Goal: Obtain resource: Download file/media

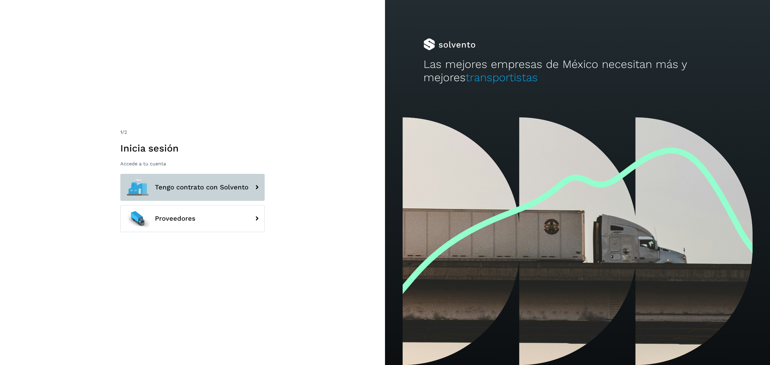
click at [258, 187] on icon at bounding box center [257, 187] width 12 height 12
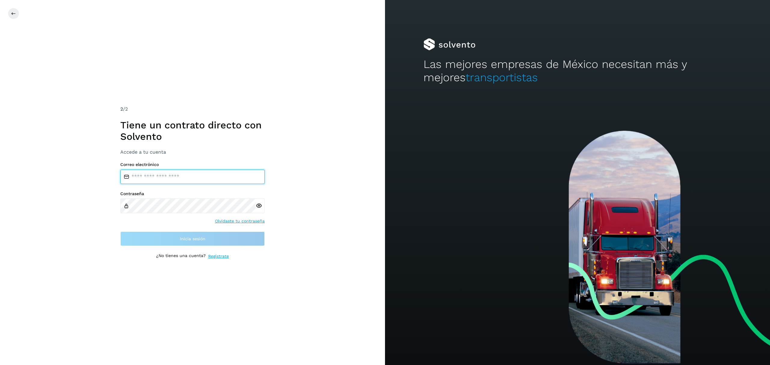
click at [185, 178] on input "email" at bounding box center [192, 177] width 144 height 14
click at [183, 178] on input "email" at bounding box center [192, 177] width 144 height 14
type input "**********"
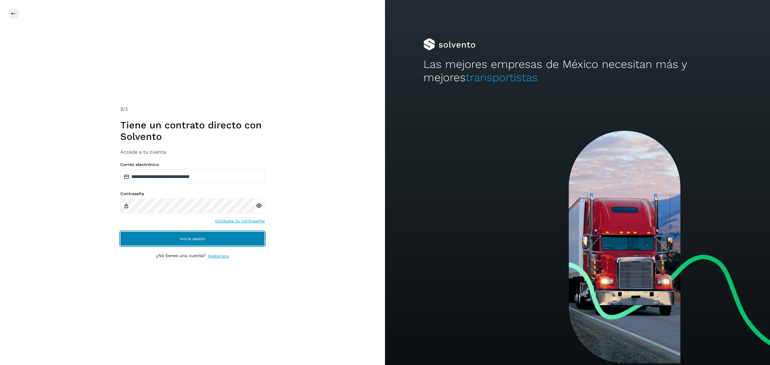
click at [197, 237] on span "Inicia sesión" at bounding box center [193, 239] width 26 height 4
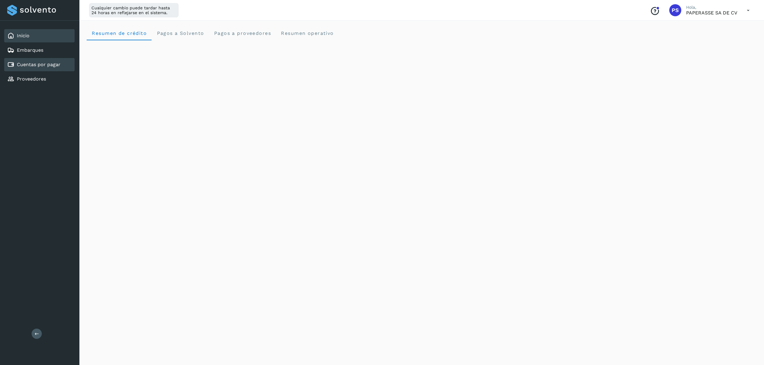
click at [36, 66] on link "Cuentas por pagar" at bounding box center [39, 65] width 44 height 6
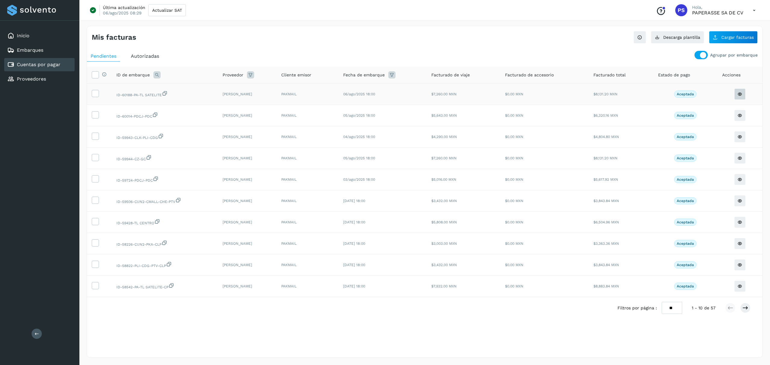
click at [740, 98] on button at bounding box center [739, 93] width 11 height 11
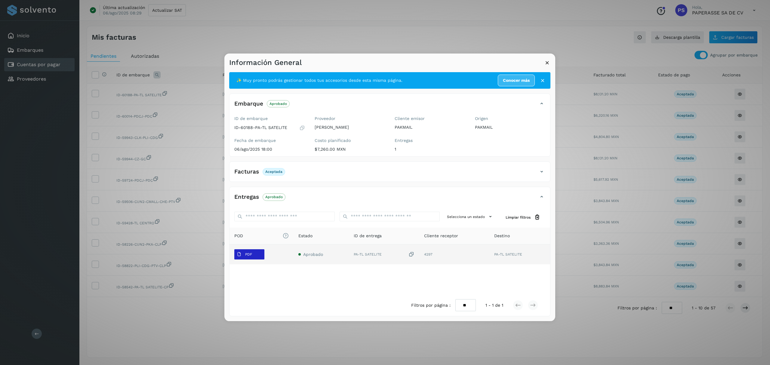
click at [253, 252] on span "PDF" at bounding box center [244, 255] width 20 height 10
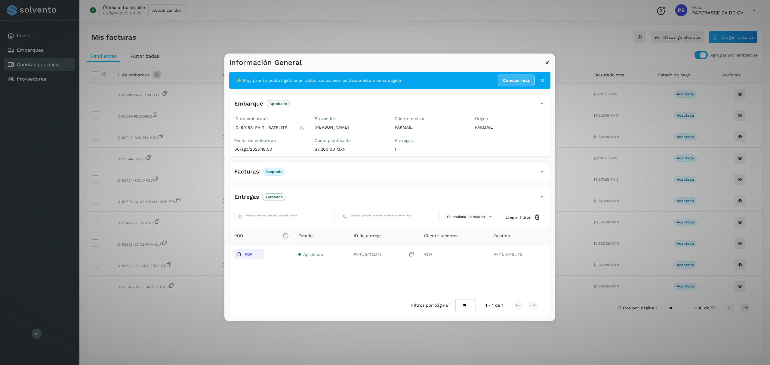
click at [542, 172] on icon at bounding box center [541, 171] width 7 height 7
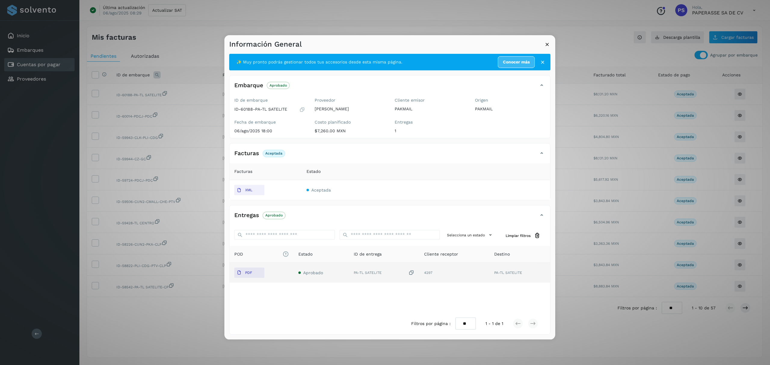
click at [367, 273] on div "PA-TL SATELITE" at bounding box center [384, 273] width 61 height 6
click at [490, 274] on td "4297" at bounding box center [520, 273] width 61 height 20
click at [419, 276] on td "PA-TL SATELITE" at bounding box center [454, 273] width 70 height 20
click at [256, 273] on button "PDF" at bounding box center [249, 273] width 30 height 10
drag, startPoint x: 545, startPoint y: 42, endPoint x: 369, endPoint y: 64, distance: 177.9
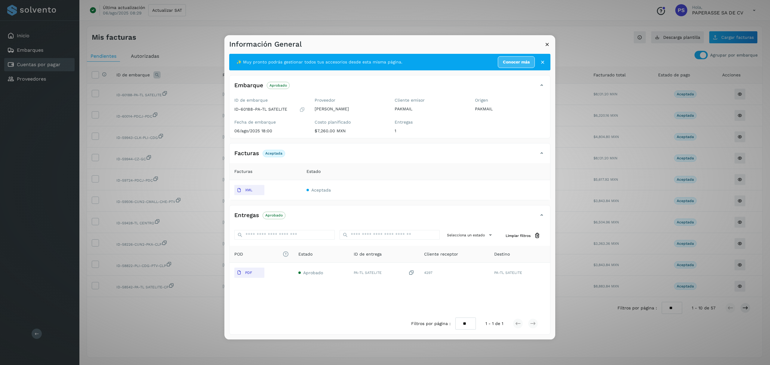
click at [545, 42] on icon at bounding box center [547, 44] width 6 height 6
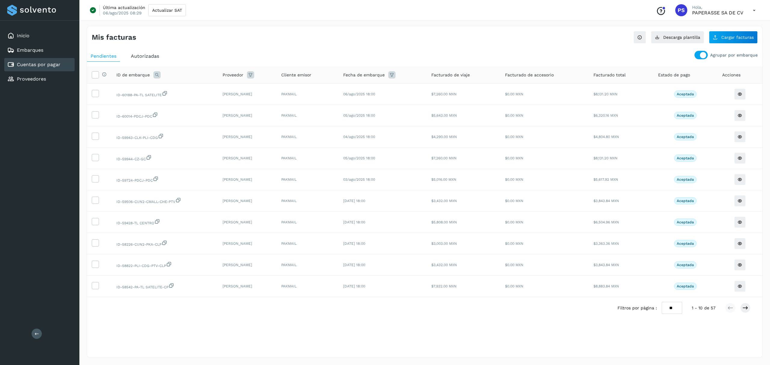
click at [696, 55] on div at bounding box center [701, 55] width 13 height 8
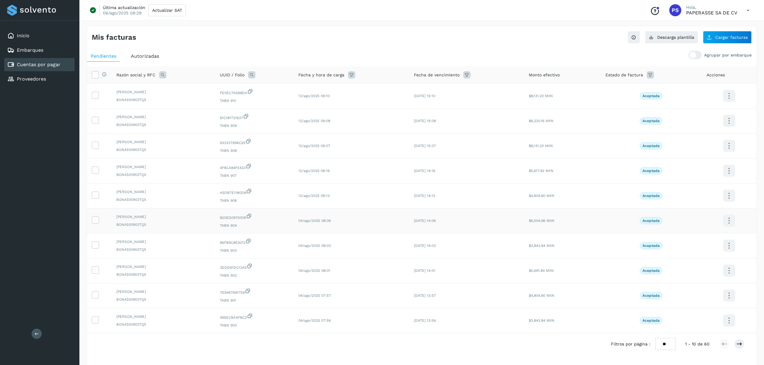
scroll to position [23, 0]
